Goal: Information Seeking & Learning: Learn about a topic

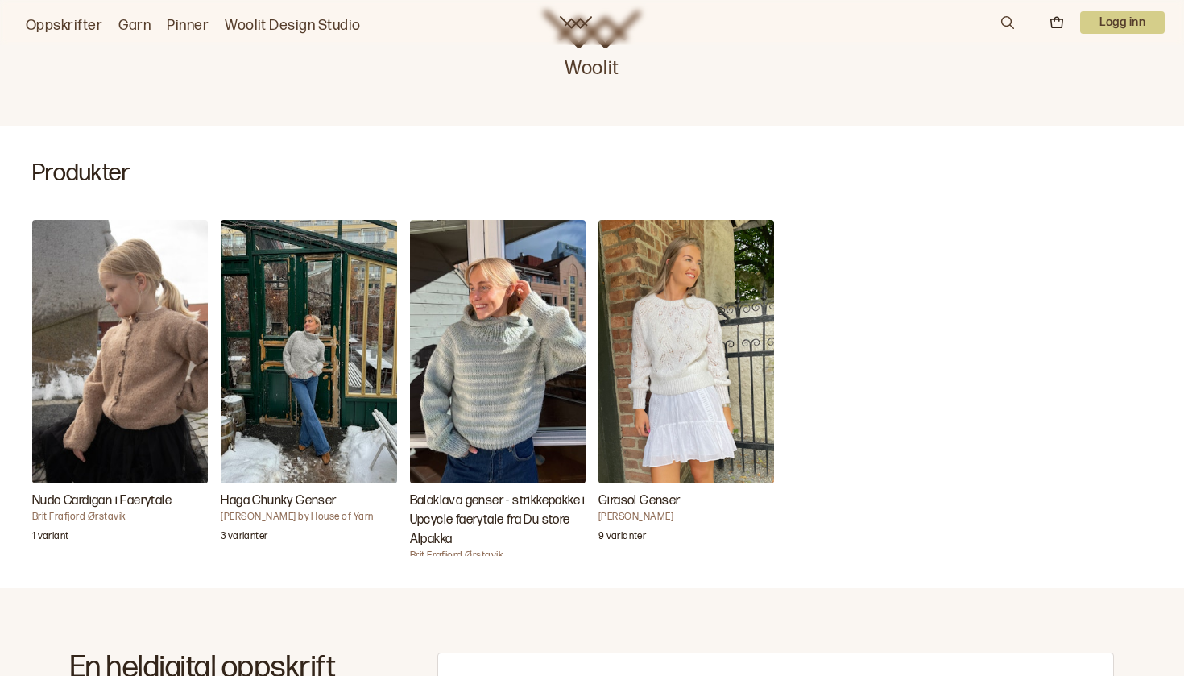
scroll to position [413, 0]
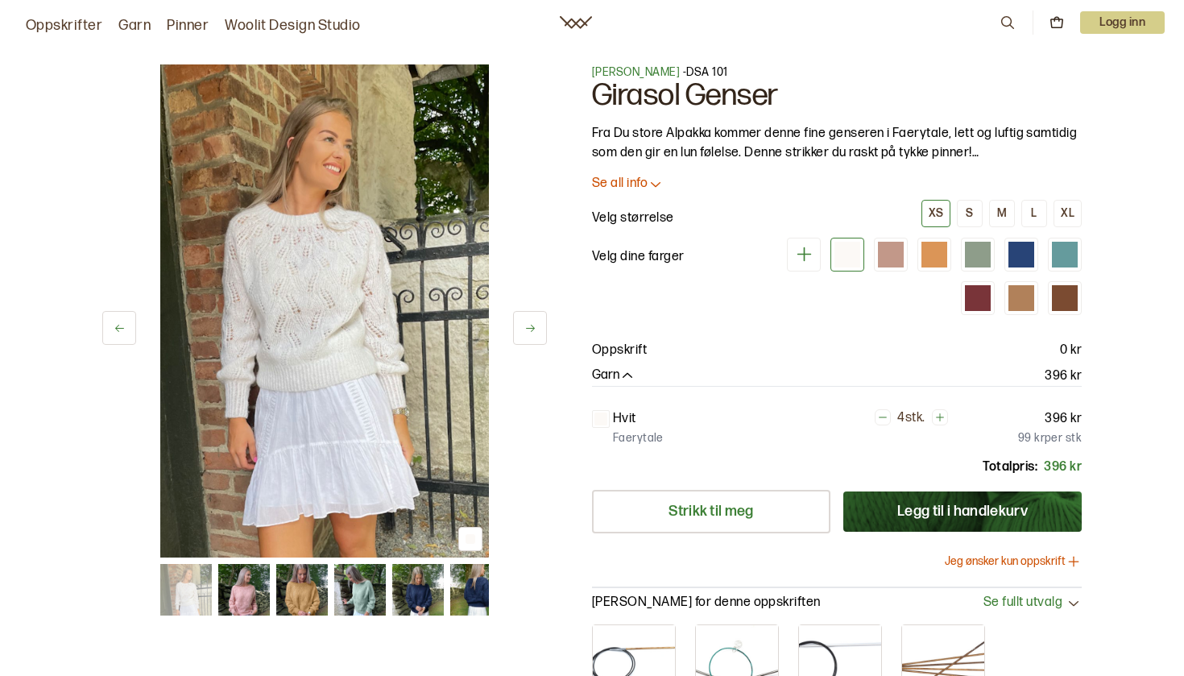
click at [640, 184] on p "Se all info" at bounding box center [620, 184] width 56 height 17
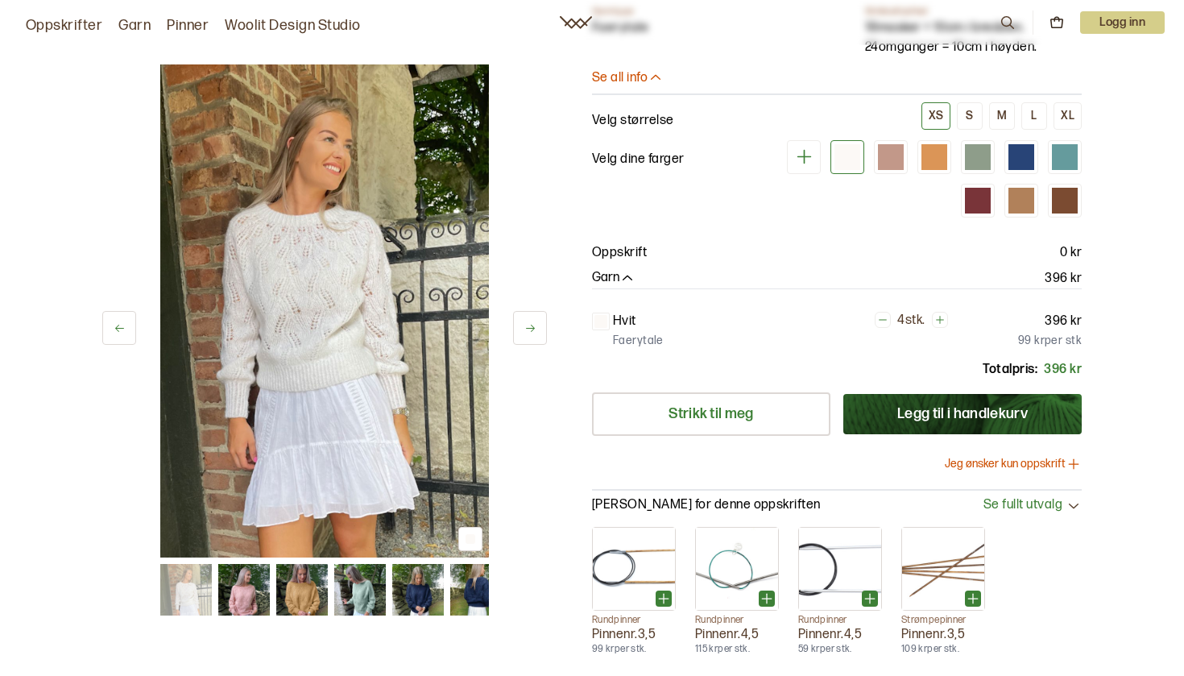
scroll to position [310, 0]
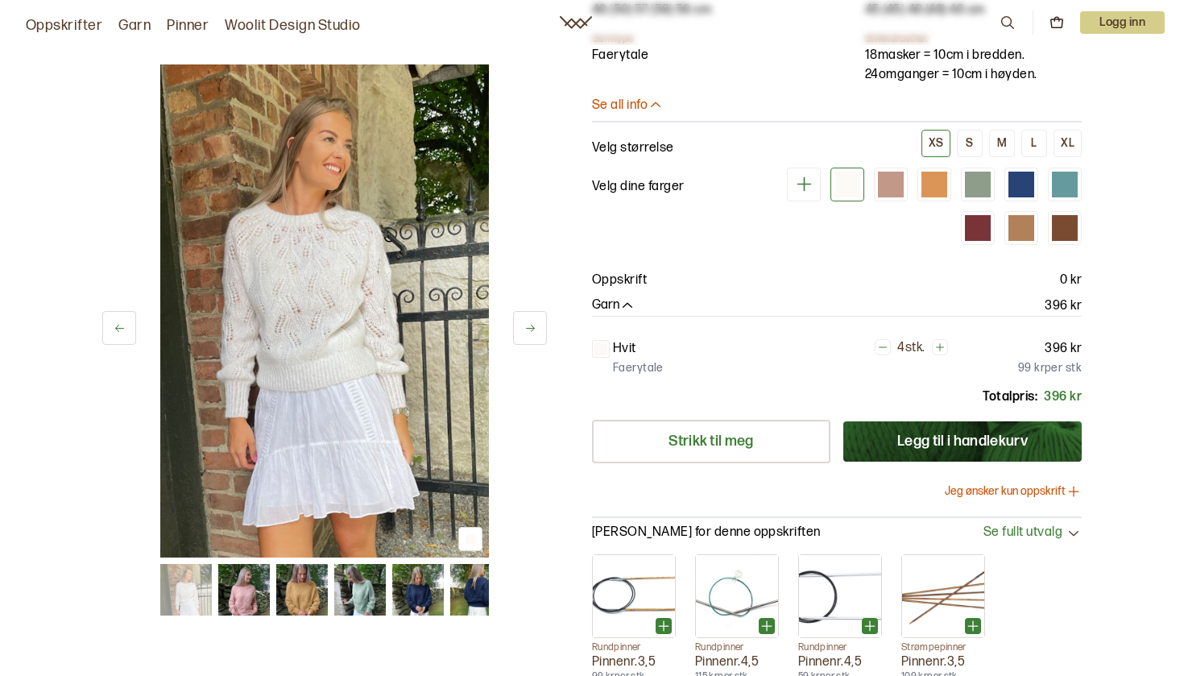
click at [406, 309] on img at bounding box center [324, 310] width 329 height 493
click at [518, 318] on button at bounding box center [530, 328] width 34 height 34
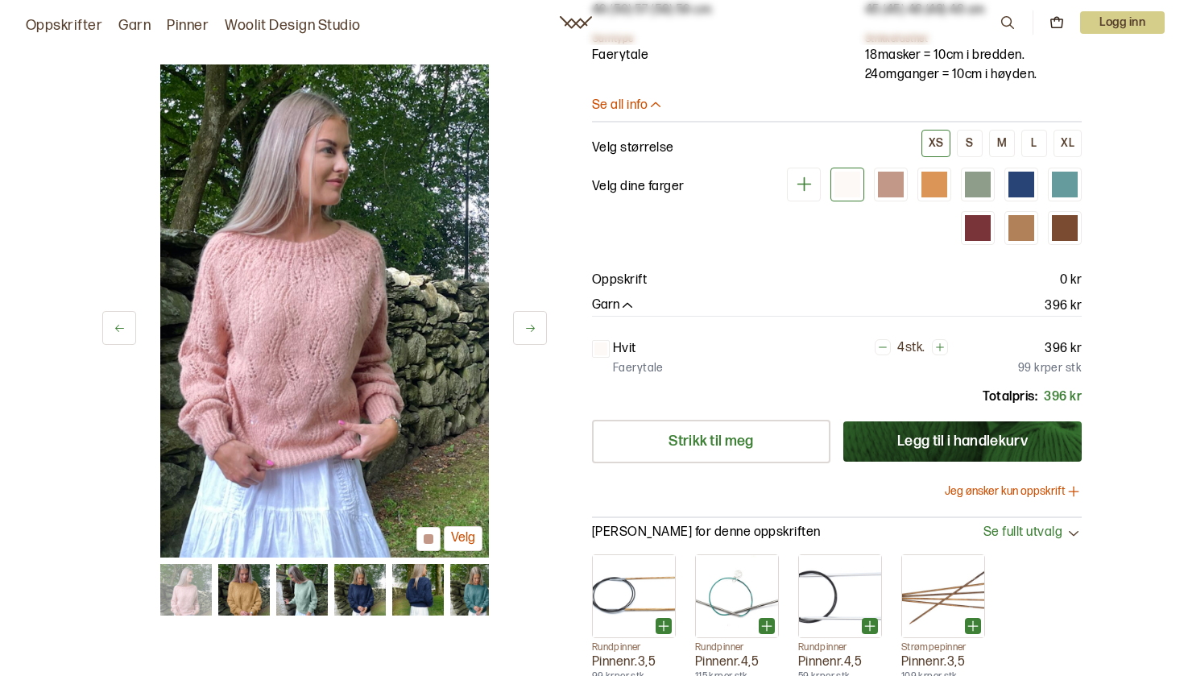
click at [518, 319] on button at bounding box center [530, 328] width 34 height 34
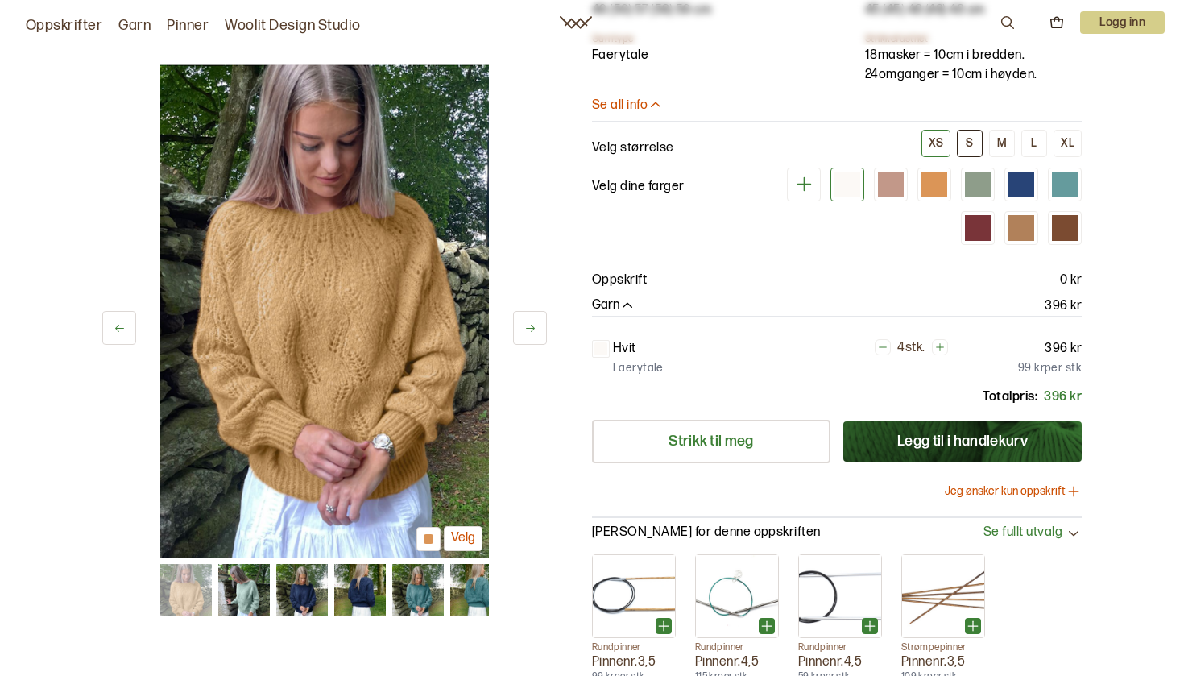
click at [968, 136] on div "S" at bounding box center [969, 143] width 7 height 15
click at [998, 141] on div "M" at bounding box center [1002, 143] width 10 height 15
click at [1039, 149] on button "L" at bounding box center [1035, 143] width 26 height 27
click at [1063, 148] on div "XL" at bounding box center [1068, 143] width 14 height 15
click at [965, 142] on button "S" at bounding box center [970, 143] width 26 height 27
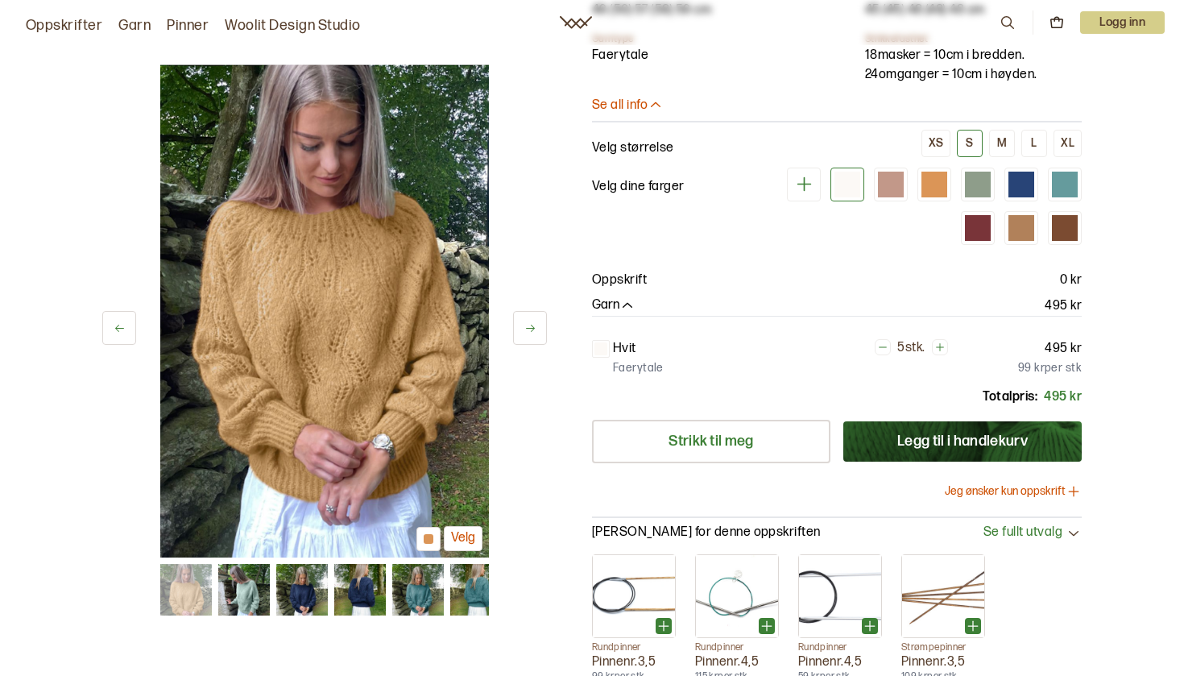
click at [523, 334] on button at bounding box center [530, 328] width 34 height 34
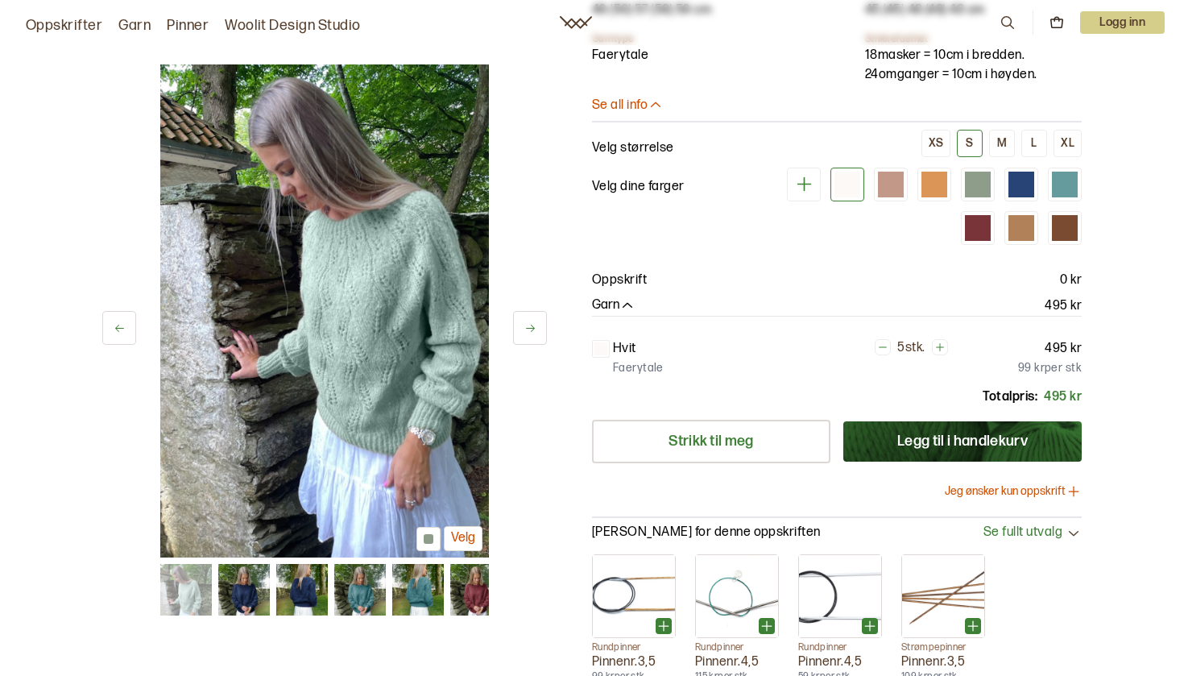
click at [522, 333] on button at bounding box center [530, 328] width 34 height 34
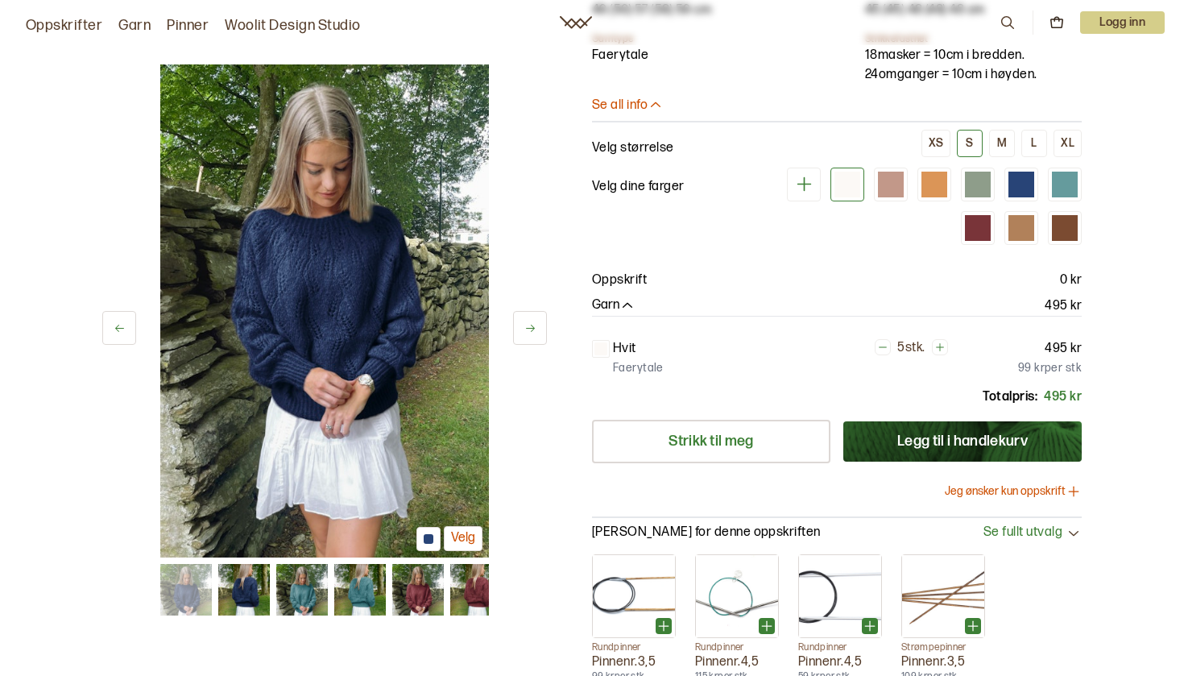
click at [522, 334] on button at bounding box center [530, 328] width 34 height 34
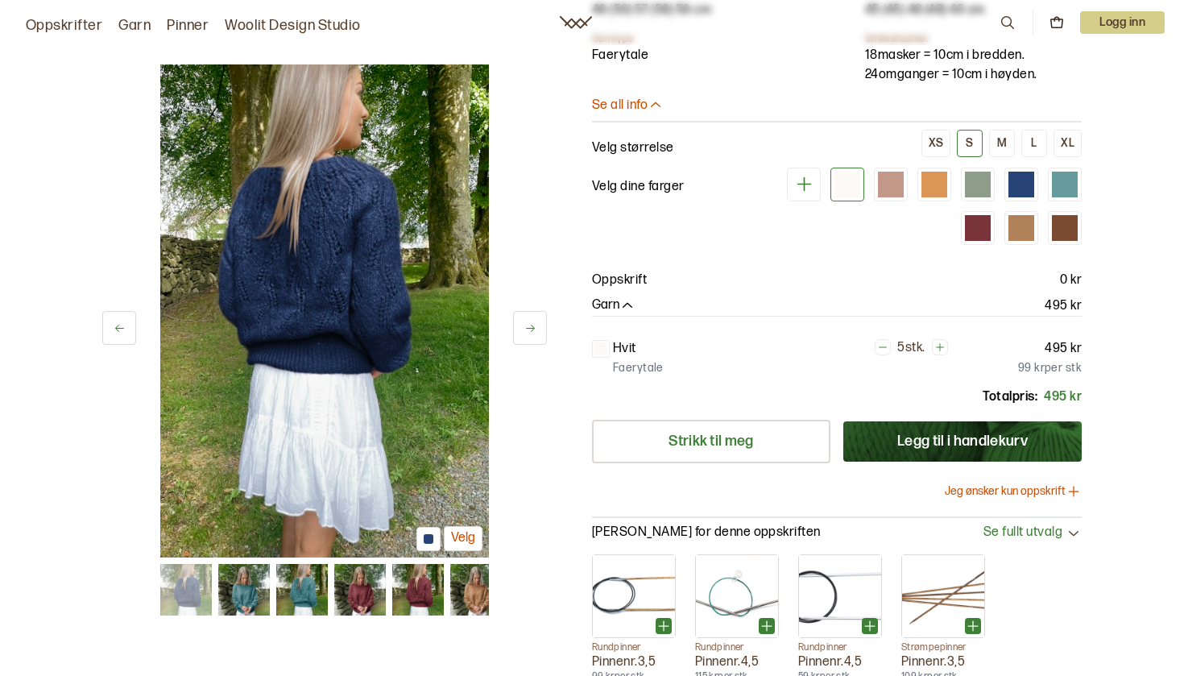
click at [522, 334] on button at bounding box center [530, 328] width 34 height 34
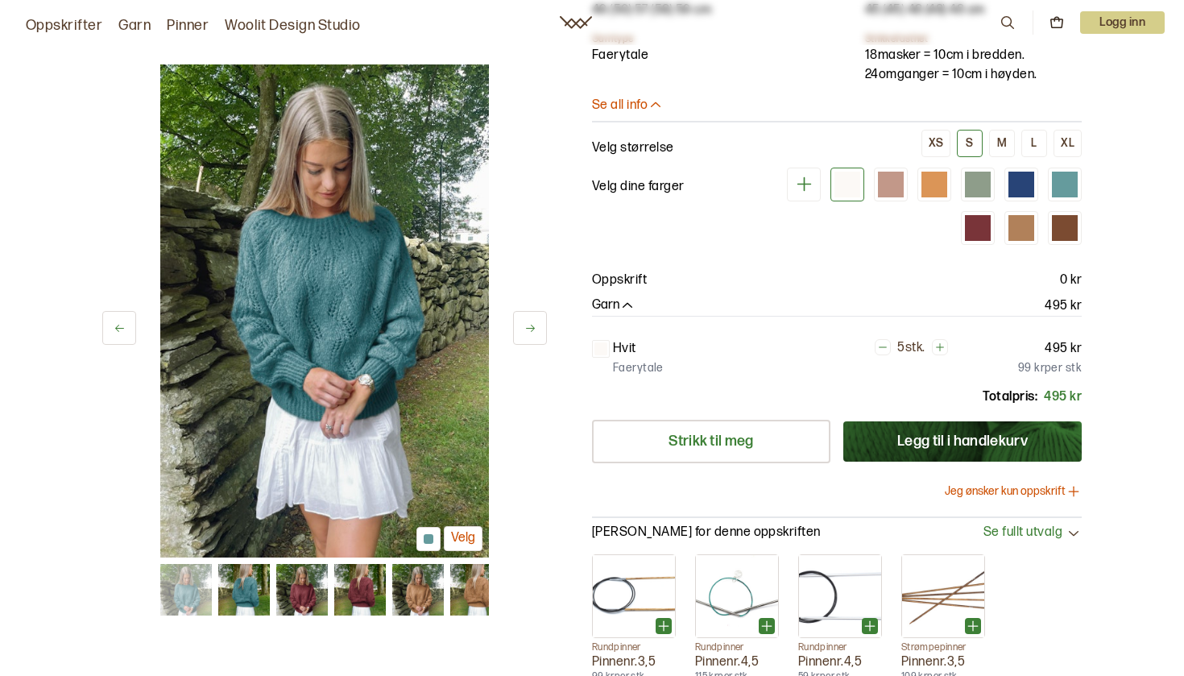
click at [522, 335] on button at bounding box center [530, 328] width 34 height 34
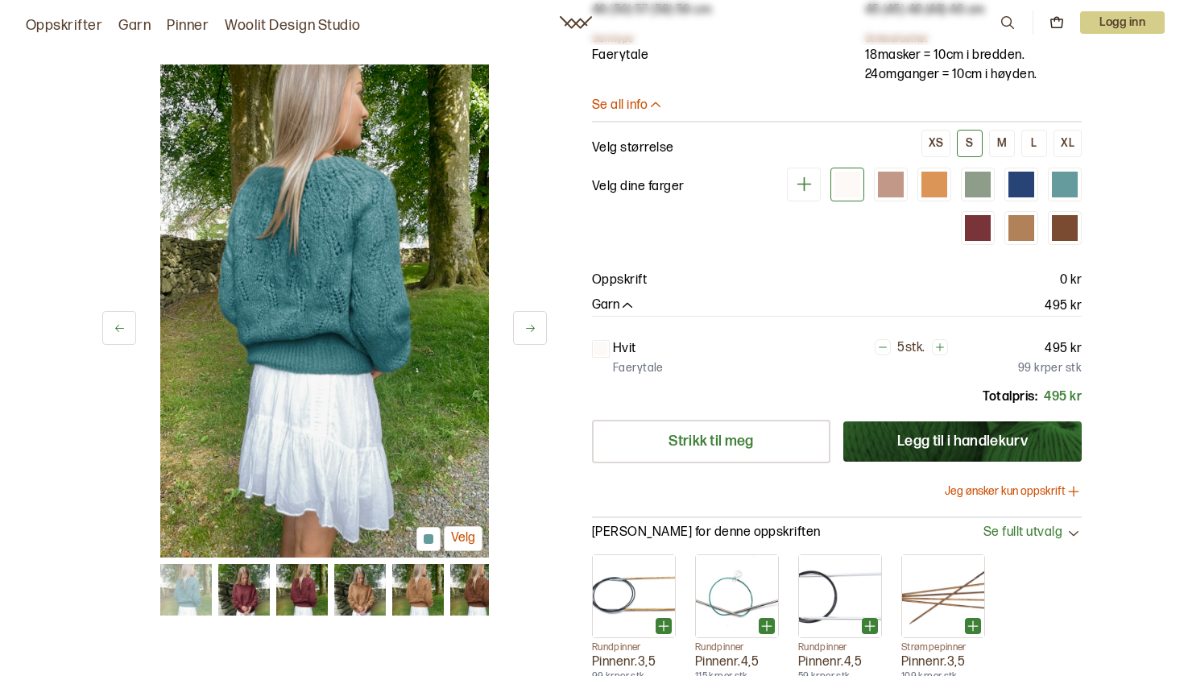
click at [522, 335] on button at bounding box center [530, 328] width 34 height 34
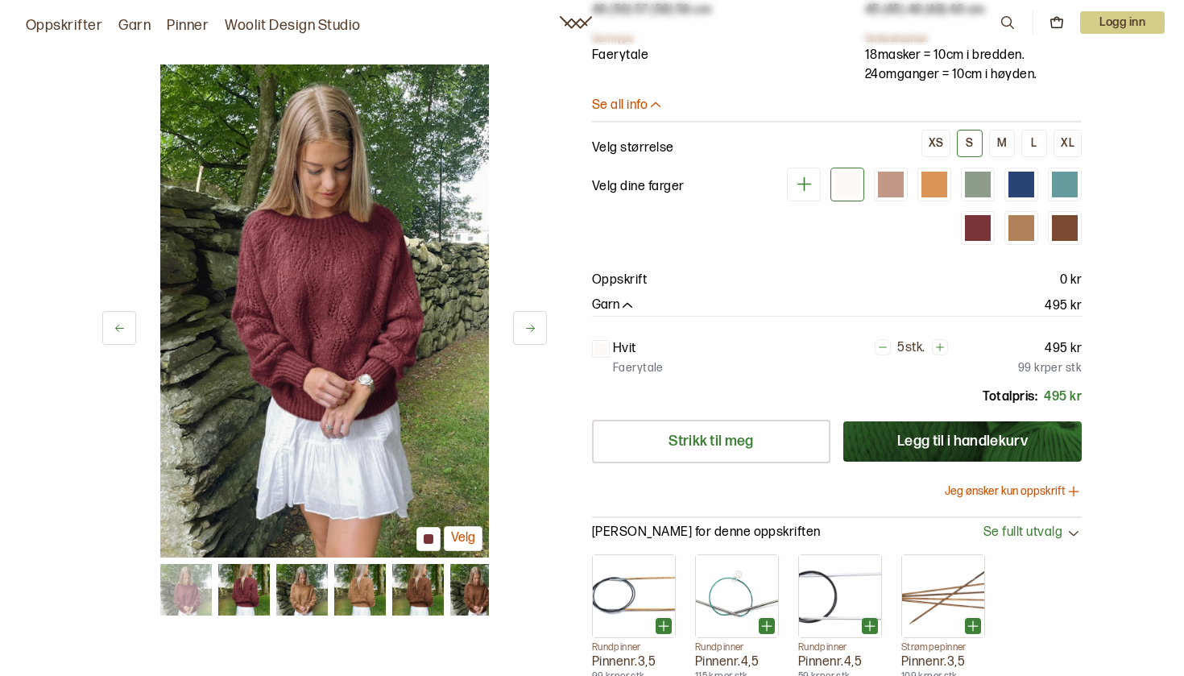
click at [523, 336] on button at bounding box center [530, 328] width 34 height 34
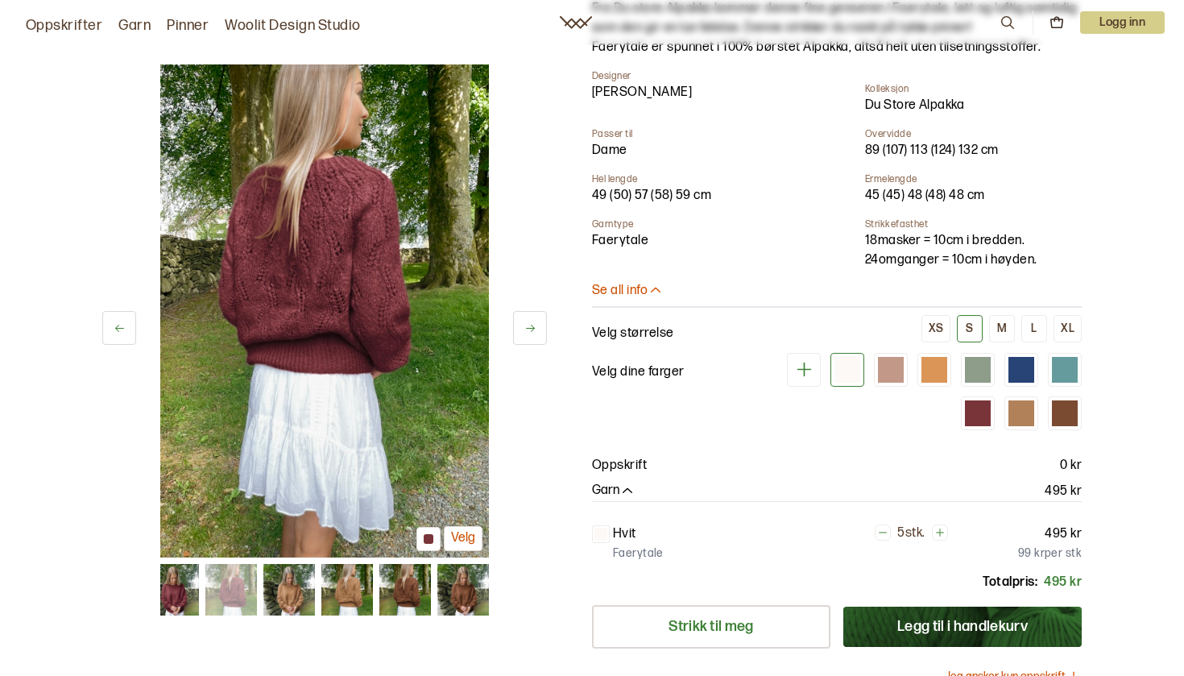
scroll to position [126, 0]
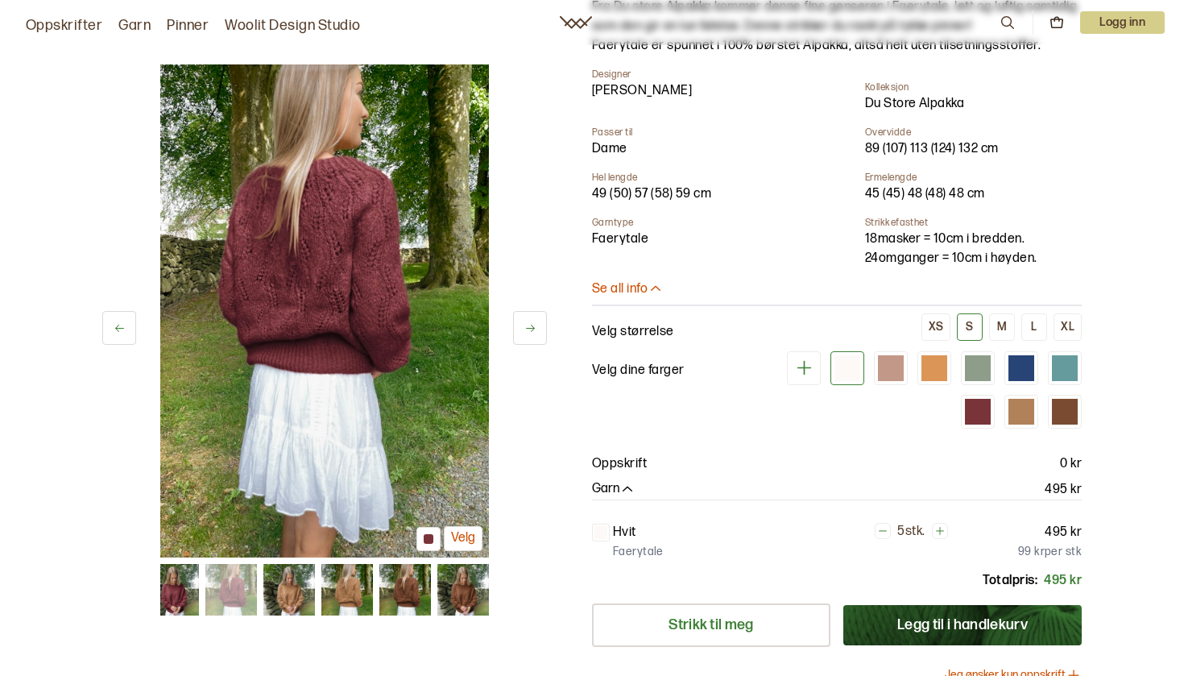
click at [528, 326] on icon at bounding box center [530, 328] width 12 height 12
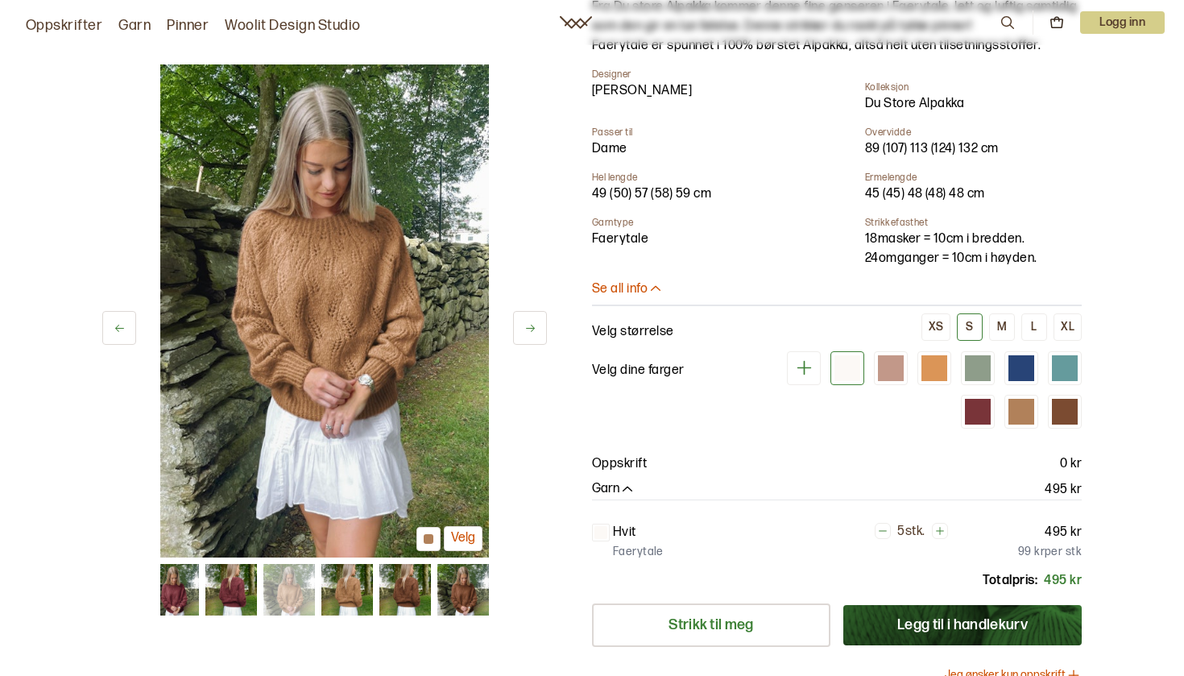
click at [529, 326] on icon at bounding box center [530, 328] width 12 height 12
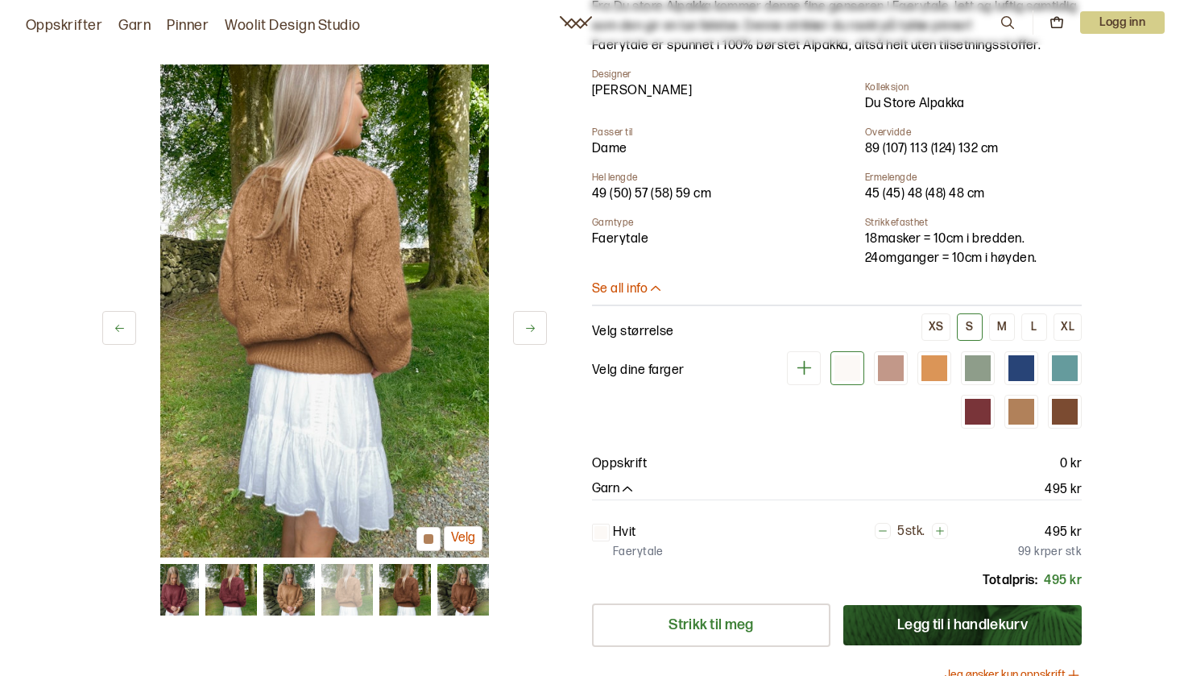
click at [529, 326] on icon at bounding box center [530, 328] width 12 height 12
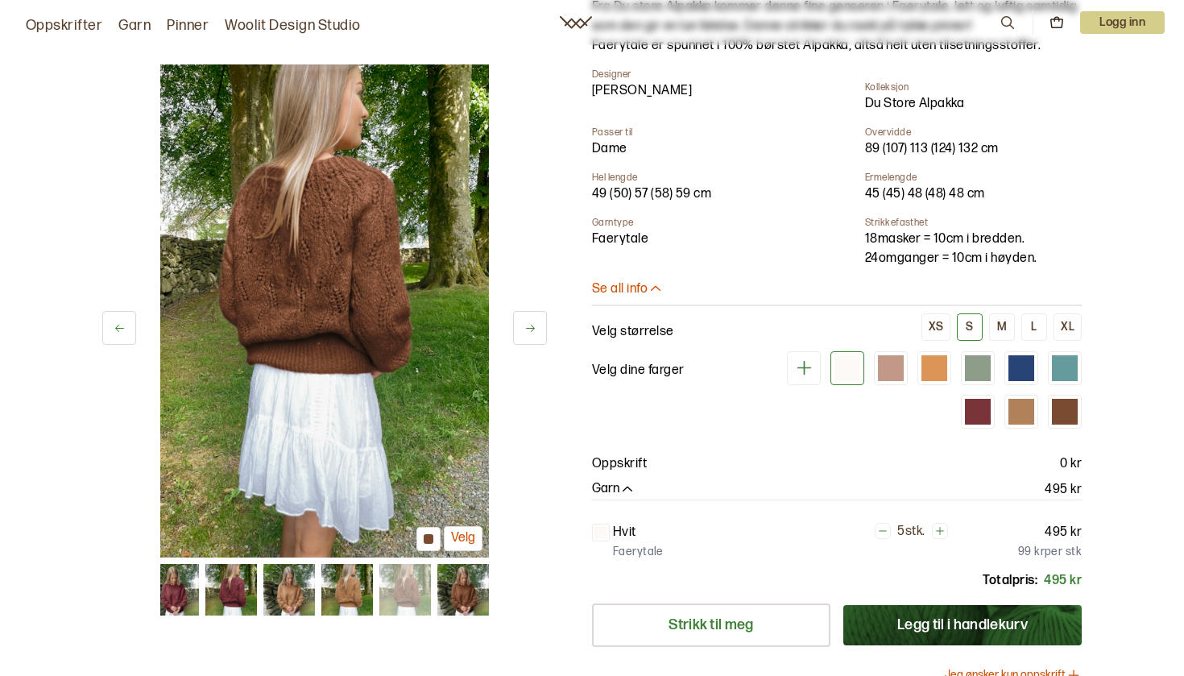
click at [529, 326] on icon at bounding box center [530, 328] width 12 height 12
